Goal: Information Seeking & Learning: Understand process/instructions

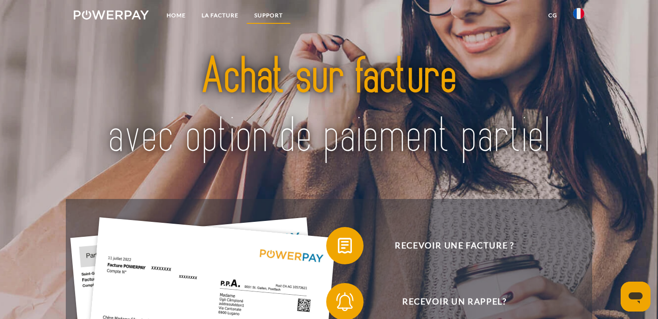
click at [275, 10] on link "Support" at bounding box center [268, 15] width 44 height 17
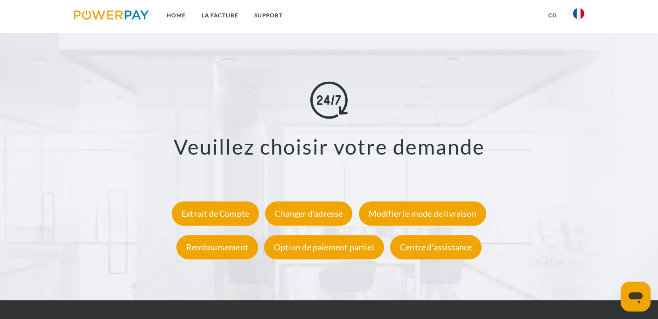
scroll to position [1632, 0]
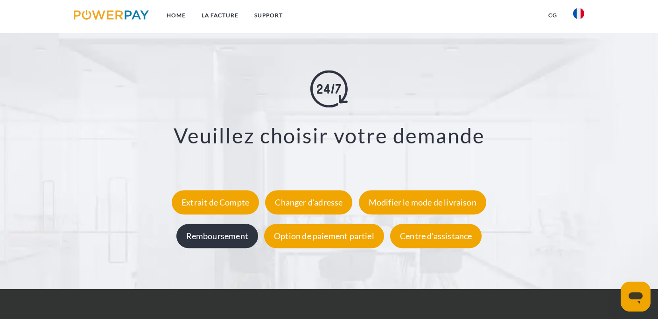
click at [215, 244] on div "Remboursement" at bounding box center [217, 235] width 82 height 24
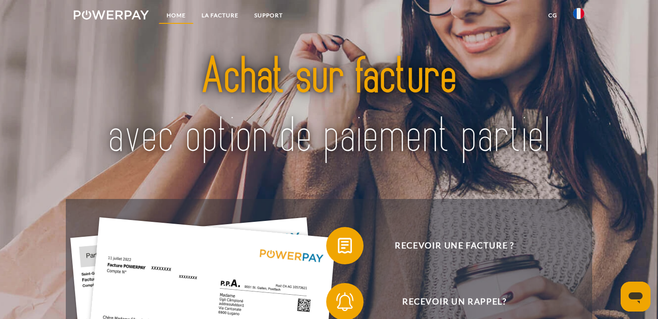
click at [168, 14] on link "Home" at bounding box center [176, 15] width 35 height 17
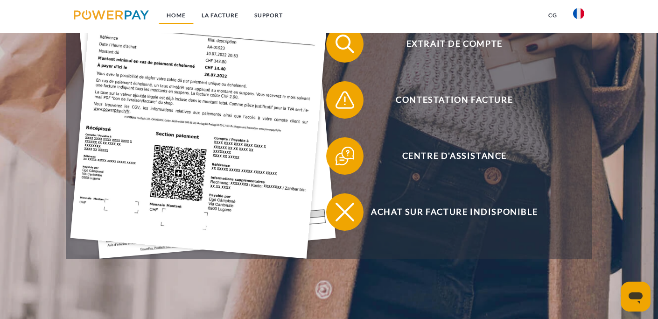
scroll to position [315, 0]
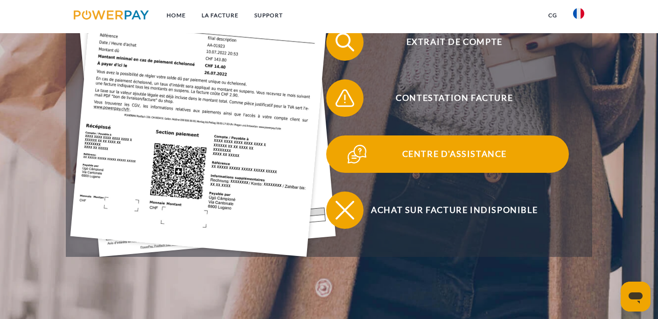
click at [485, 144] on span "Centre d'assistance" at bounding box center [454, 153] width 229 height 37
